Goal: Information Seeking & Learning: Find specific fact

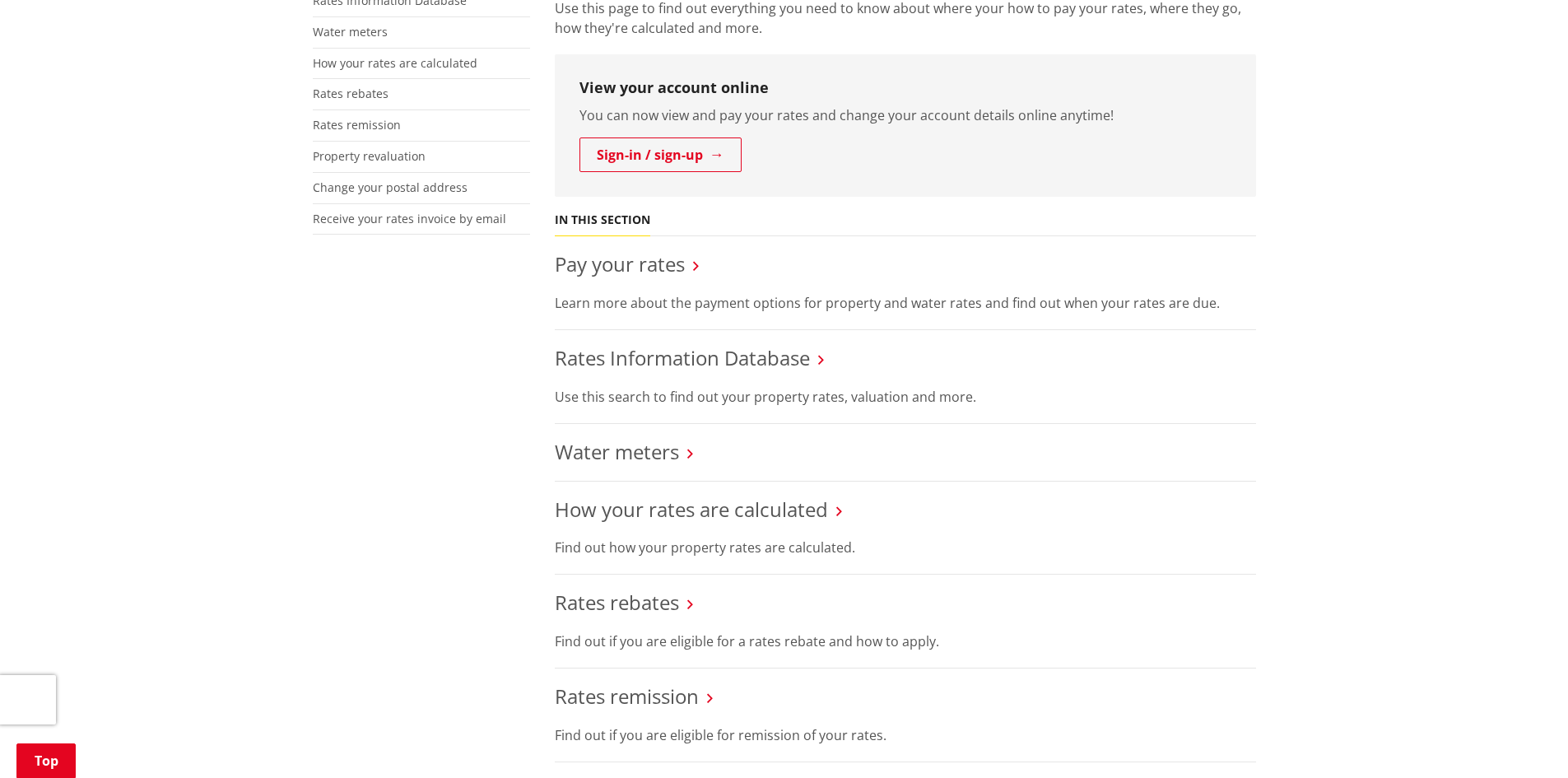
scroll to position [412, 0]
click at [658, 363] on link "Rates Information Database" at bounding box center [682, 356] width 255 height 27
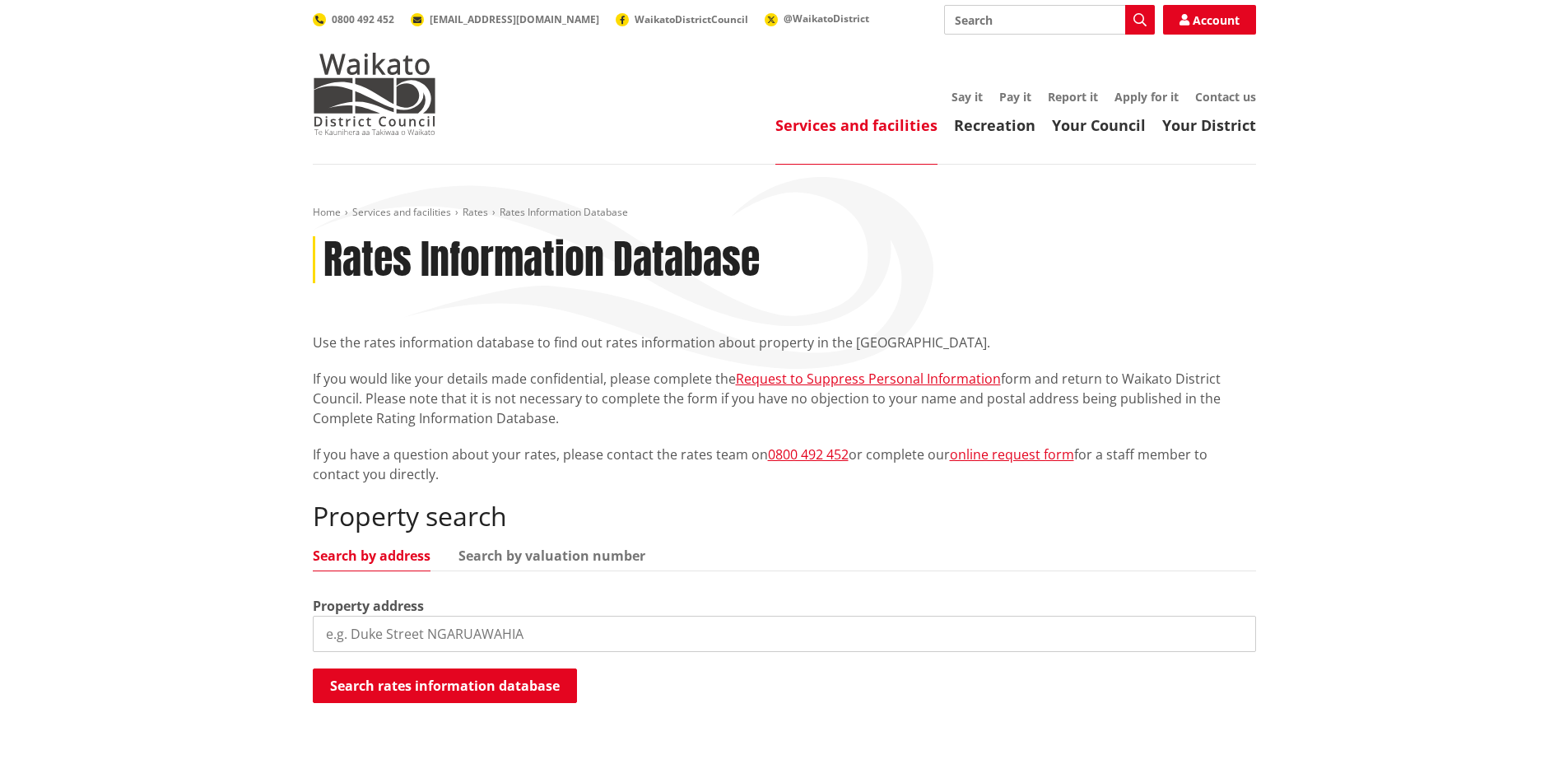
click at [405, 626] on input "search" at bounding box center [784, 634] width 943 height 37
paste input "[STREET_ADDRESS]"
drag, startPoint x: 444, startPoint y: 635, endPoint x: 743, endPoint y: 658, distance: 299.9
click at [743, 658] on div "Property search Search by address Search by valuation number Property address […" at bounding box center [784, 602] width 943 height 204
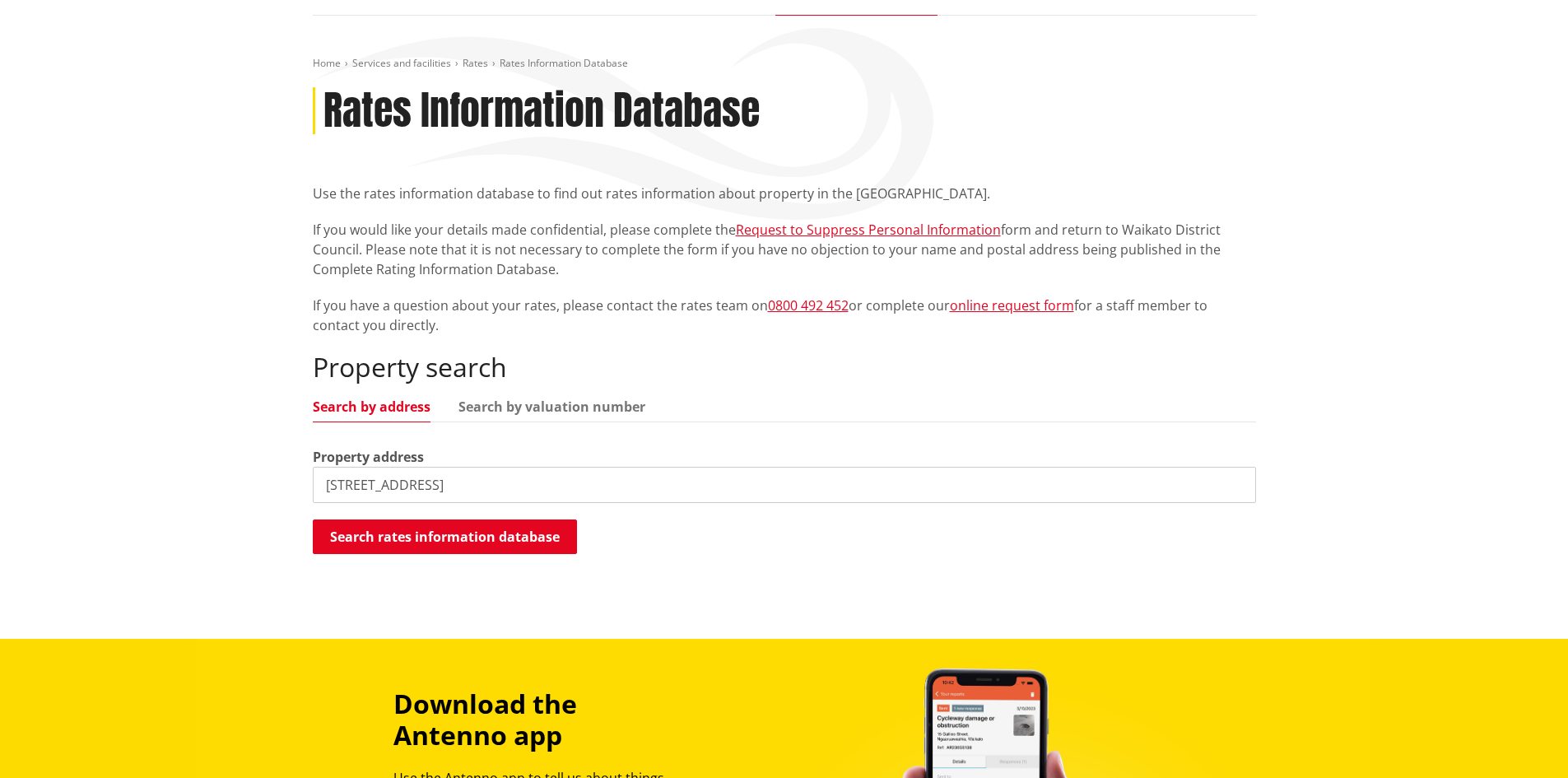
scroll to position [165, 0]
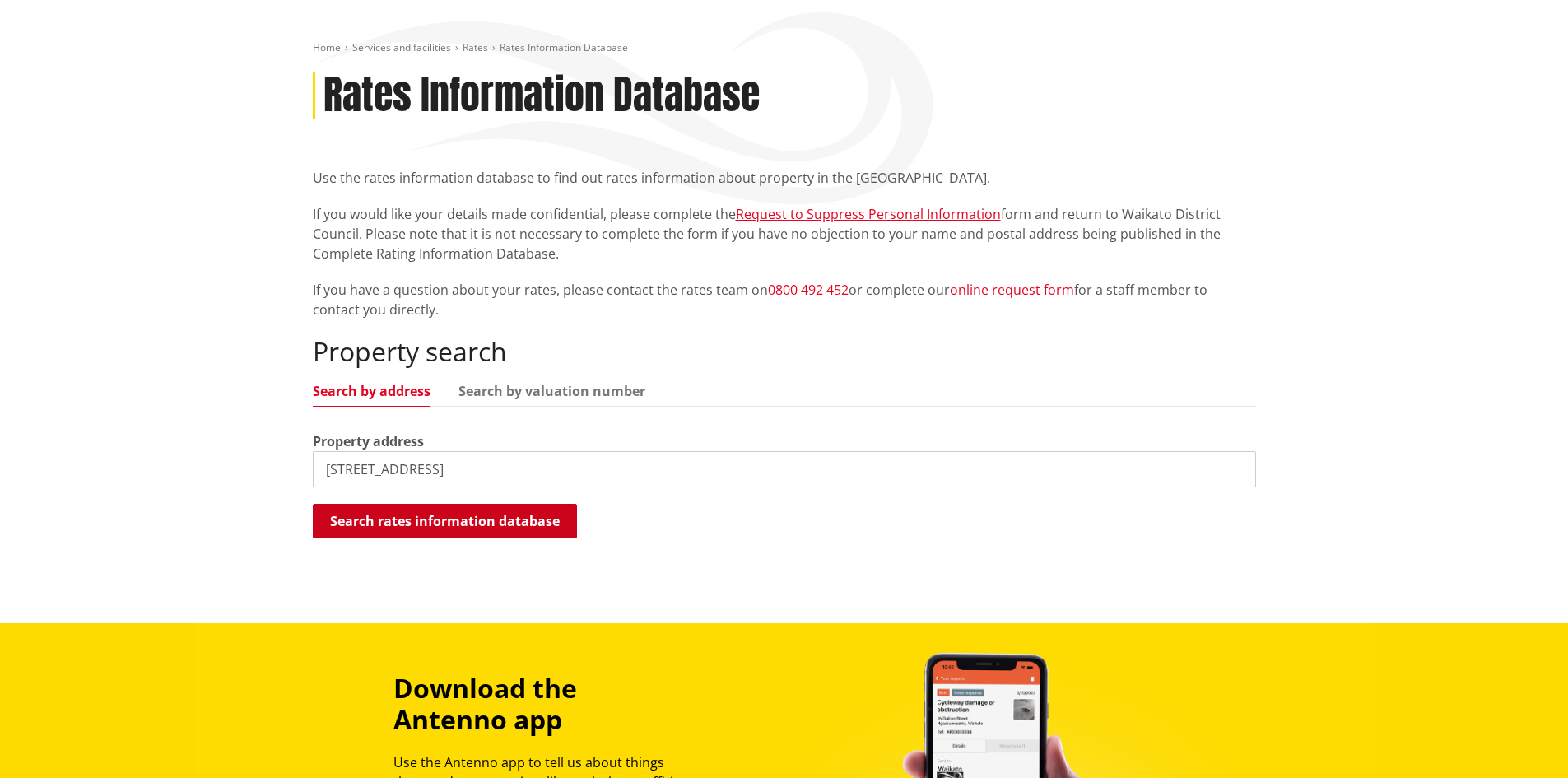
click at [497, 524] on button "Search rates information database" at bounding box center [445, 520] width 265 height 35
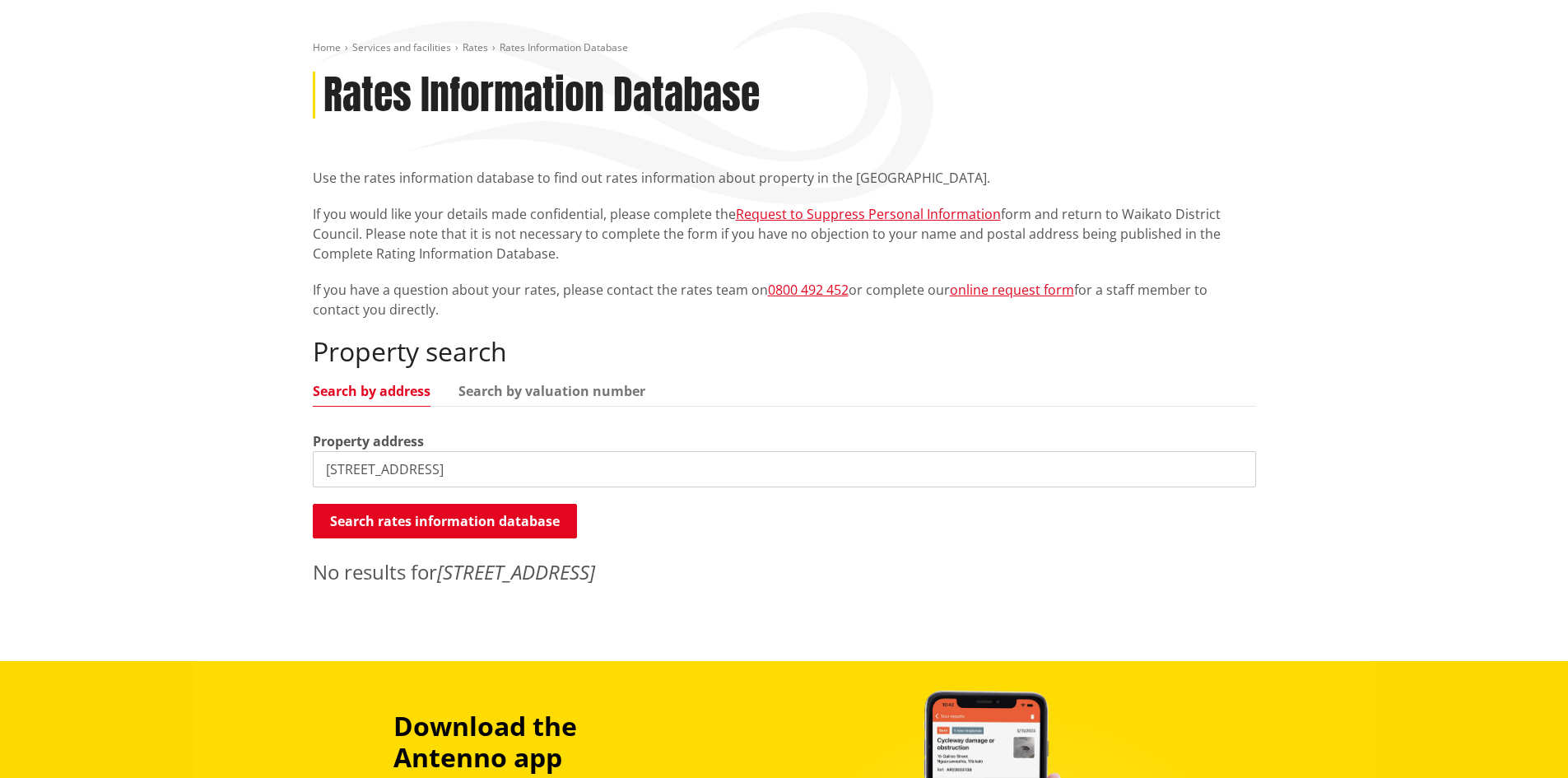
click at [458, 465] on input "[STREET_ADDRESS]" at bounding box center [784, 469] width 943 height 37
drag, startPoint x: 451, startPoint y: 467, endPoint x: 442, endPoint y: 473, distance: 10.8
click at [442, 473] on input "[STREET_ADDRESS]" at bounding box center [784, 469] width 943 height 37
type input "3"
type input "52 bramley"
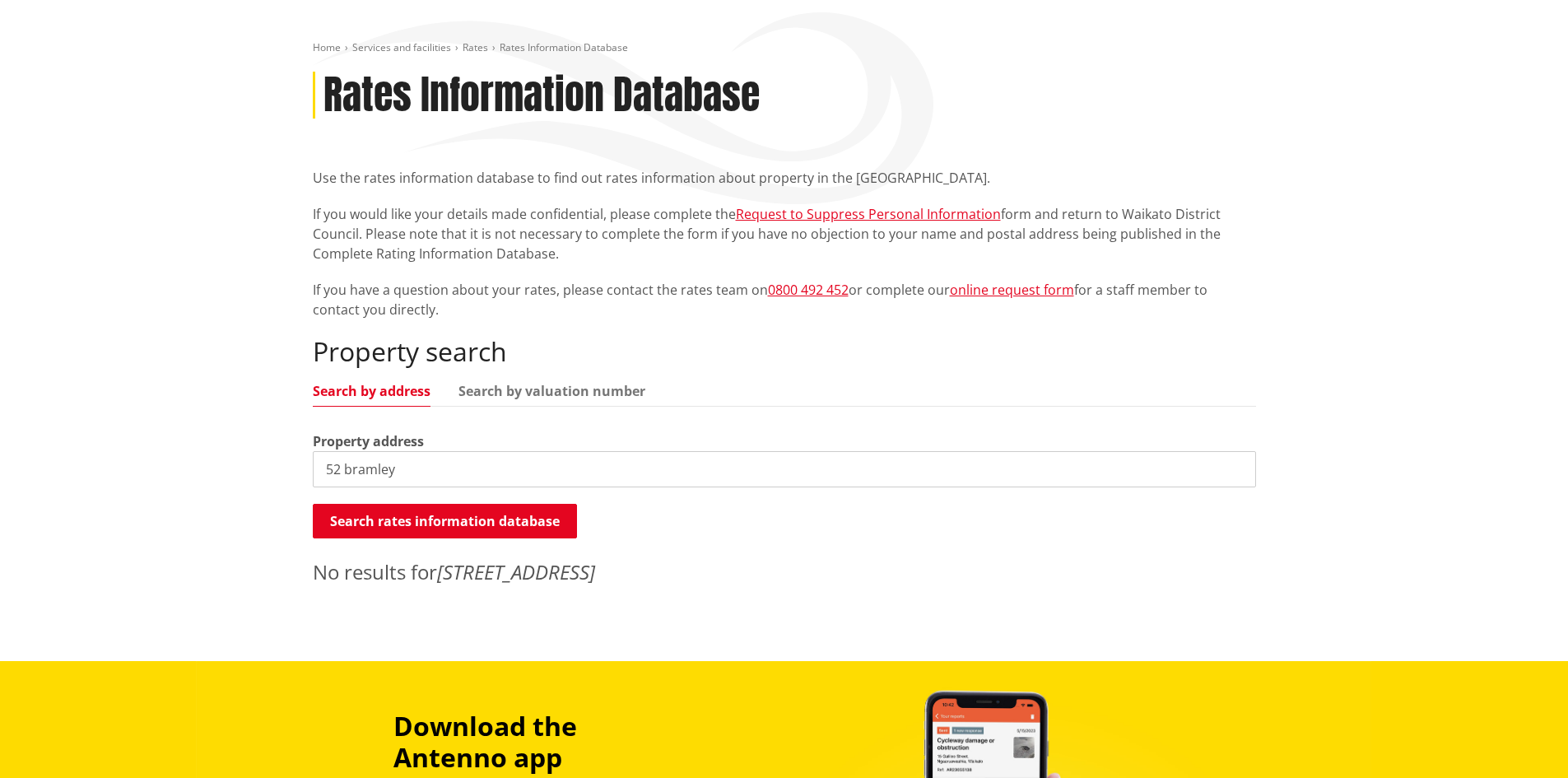
click at [384, 469] on input "52 bramley" at bounding box center [784, 469] width 943 height 37
drag, startPoint x: 417, startPoint y: 468, endPoint x: 239, endPoint y: 455, distance: 178.5
click at [239, 455] on div "Home Services and facilities Rates Rates Information Database Rates Information…" at bounding box center [784, 331] width 1568 height 661
paste input "[STREET_ADDRESS]"
drag, startPoint x: 350, startPoint y: 469, endPoint x: 270, endPoint y: 468, distance: 80.0
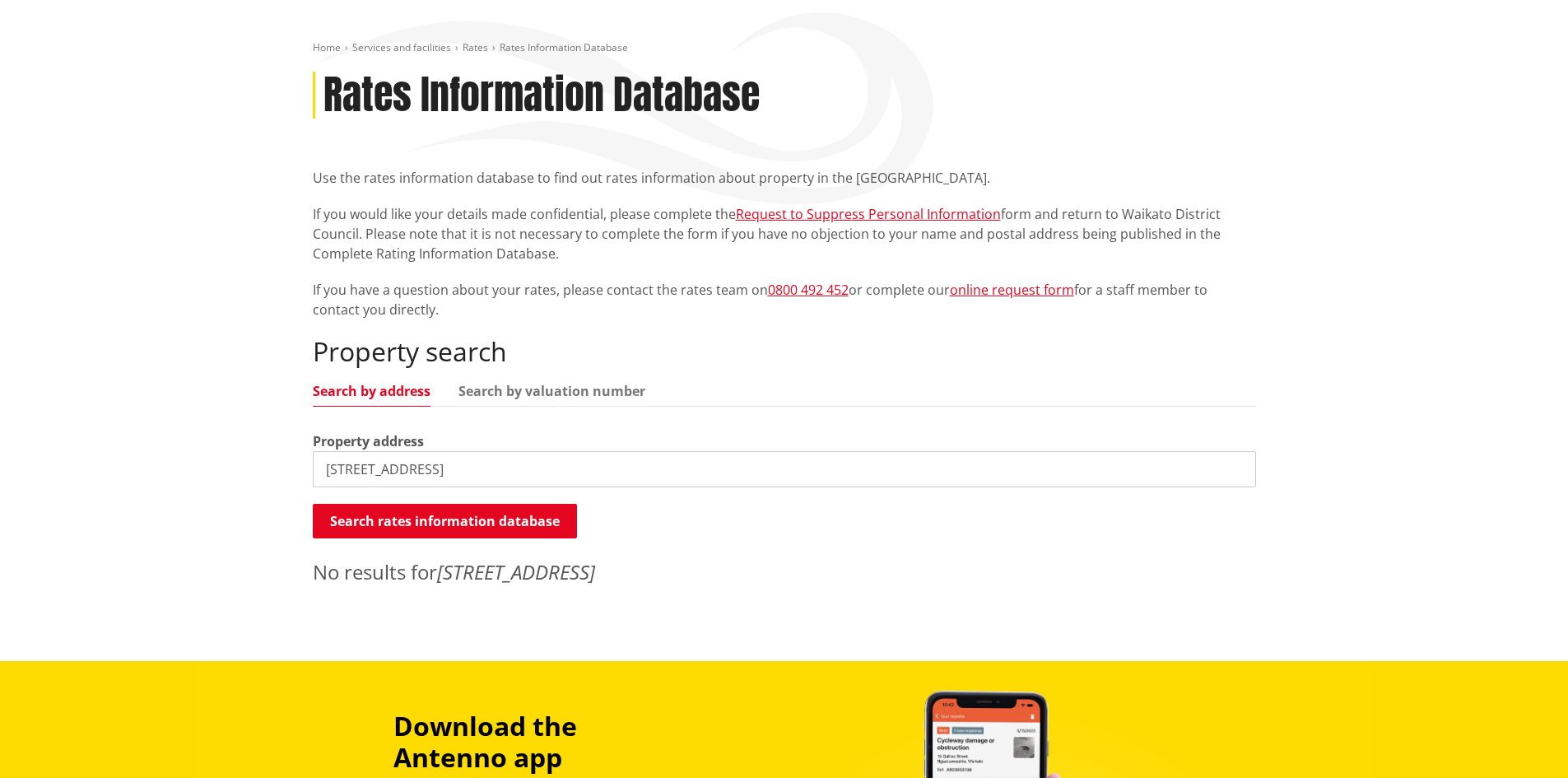
click at [270, 468] on div "Home Services and facilities Rates Rates Information Database Rates Information…" at bounding box center [784, 331] width 1568 height 661
drag, startPoint x: 429, startPoint y: 473, endPoint x: 939, endPoint y: 471, distance: 510.0
click at [939, 471] on input "Sirius Crescent, [GEOGRAPHIC_DATA], [GEOGRAPHIC_DATA], [GEOGRAPHIC_DATA]" at bounding box center [784, 469] width 943 height 37
type input "Sirius Crescent"
